Goal: Transaction & Acquisition: Book appointment/travel/reservation

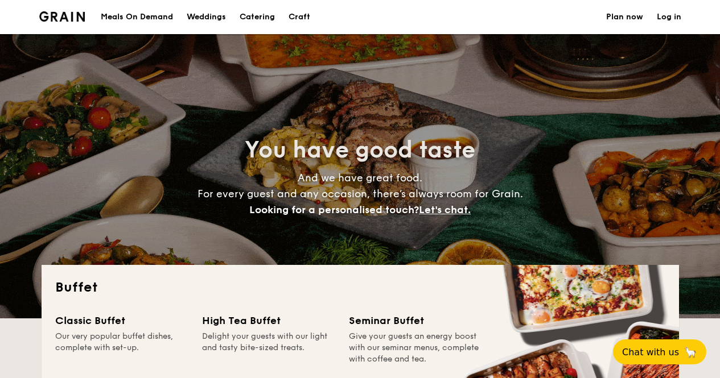
select select
click at [197, 15] on div "Weddings" at bounding box center [206, 17] width 39 height 34
select select
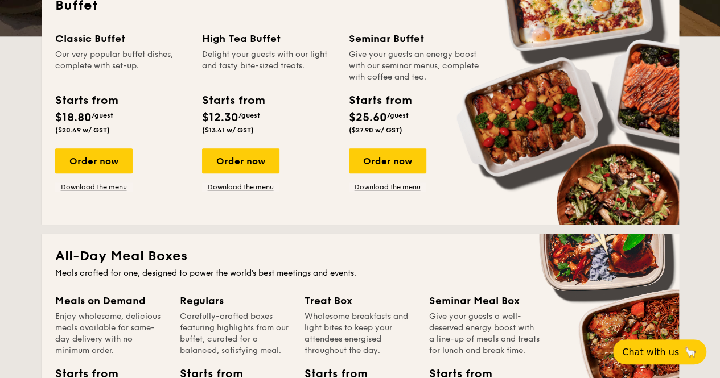
scroll to position [288, 0]
